Goal: Transaction & Acquisition: Purchase product/service

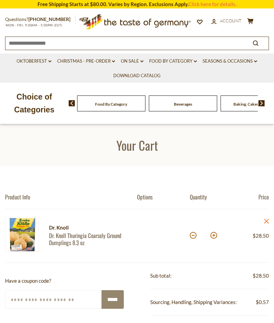
click at [192, 234] on button at bounding box center [193, 235] width 7 height 7
type input "*"
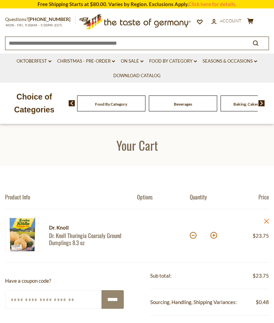
click at [193, 236] on button at bounding box center [193, 235] width 7 height 7
type input "*"
click at [249, 21] on icon at bounding box center [250, 21] width 6 height 6
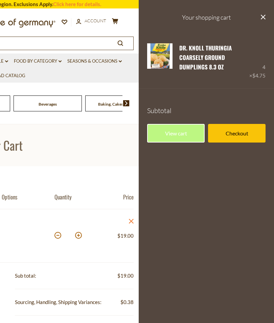
click at [233, 134] on link "Checkout" at bounding box center [237, 133] width 58 height 19
